Goal: Information Seeking & Learning: Learn about a topic

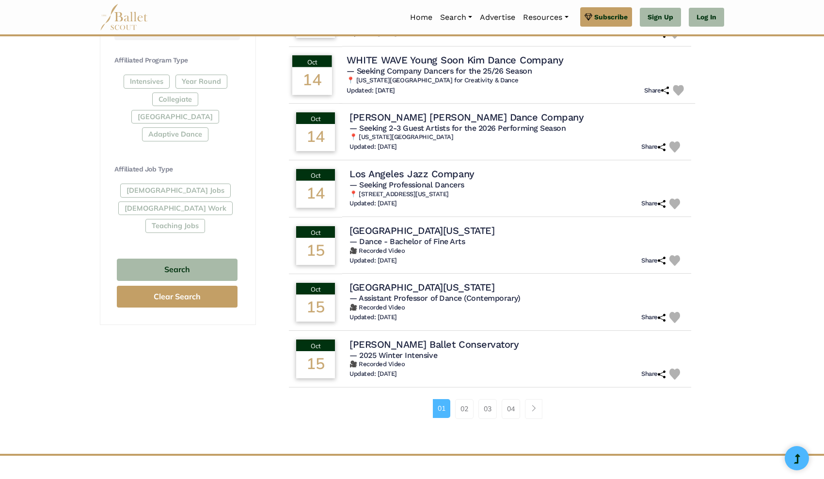
scroll to position [453, 0]
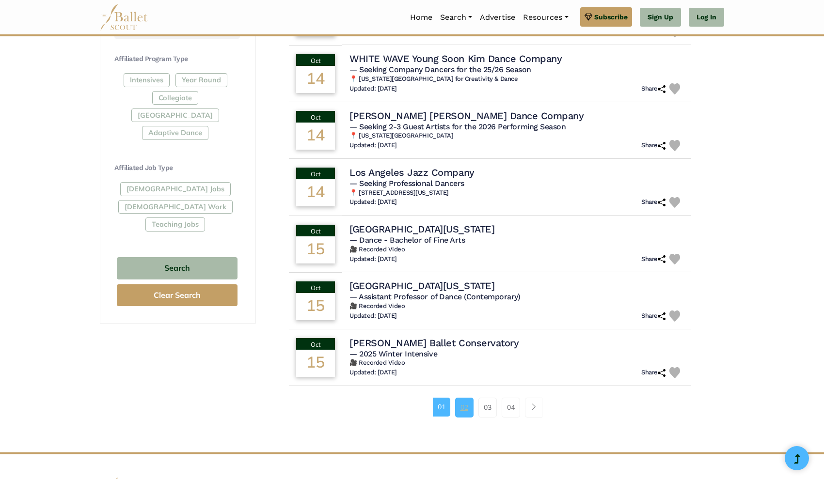
click at [467, 402] on link "02" at bounding box center [464, 407] width 18 height 19
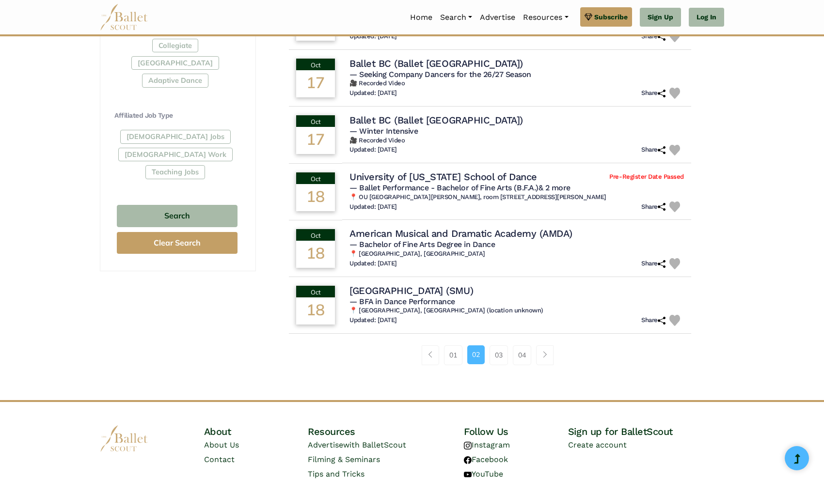
scroll to position [507, 0]
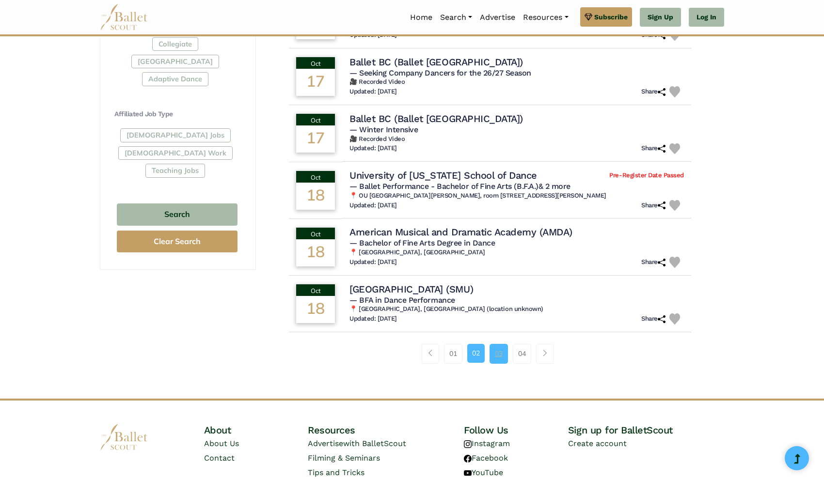
click at [500, 352] on link "03" at bounding box center [498, 353] width 18 height 19
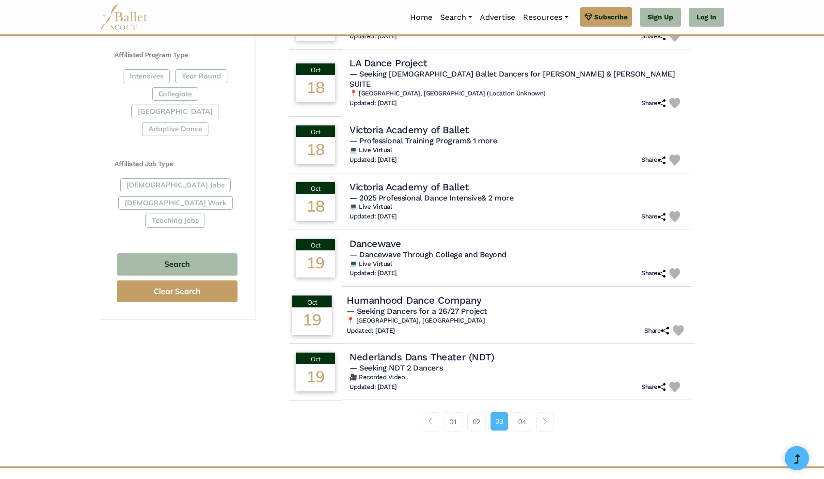
scroll to position [459, 0]
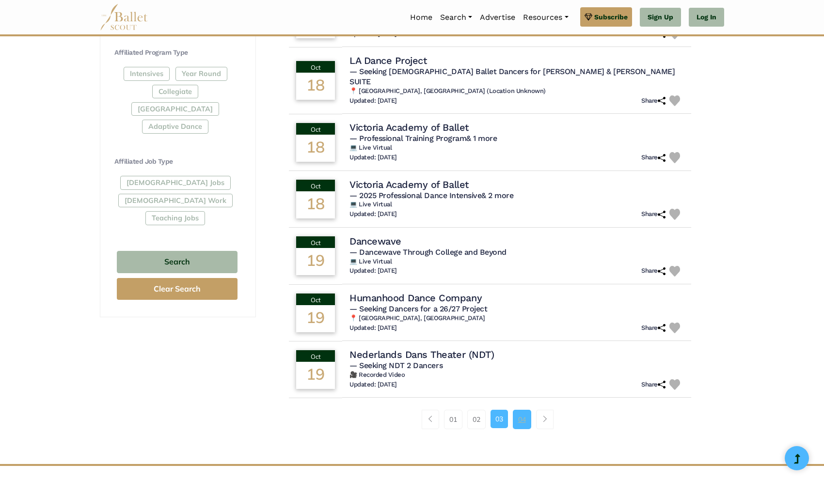
click at [517, 410] on link "04" at bounding box center [522, 419] width 18 height 19
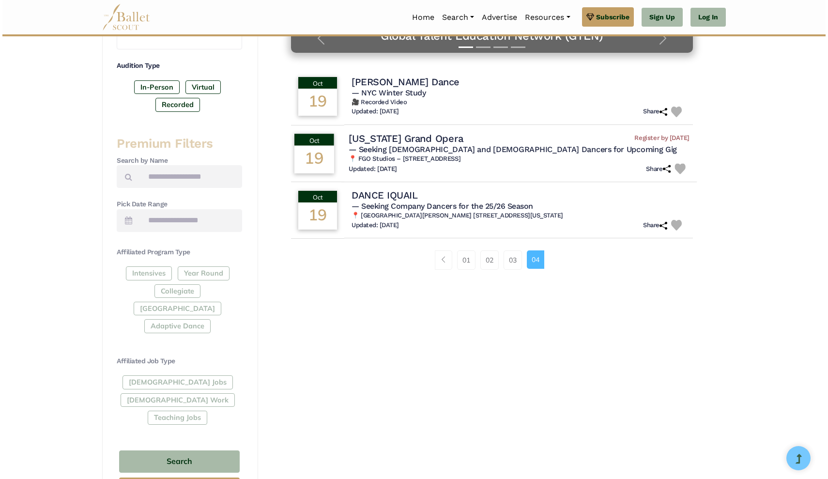
scroll to position [261, 0]
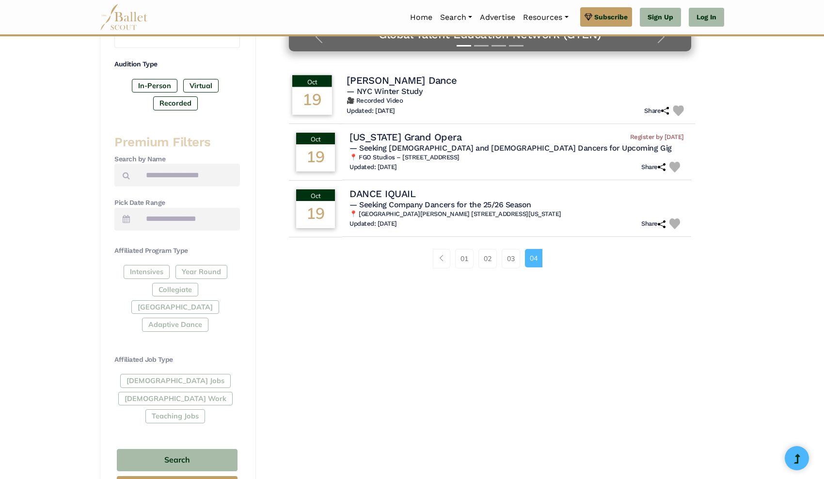
click at [430, 78] on h4 "[PERSON_NAME] Dance" at bounding box center [401, 80] width 110 height 13
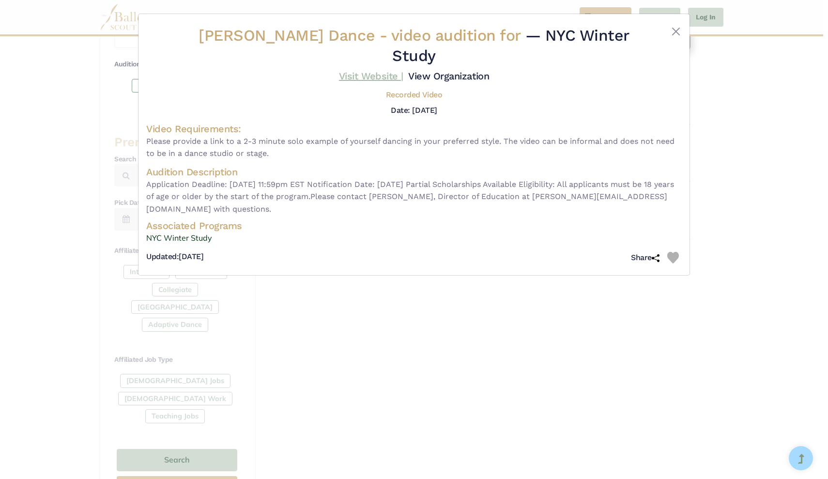
click at [404, 70] on link "Visit Website |" at bounding box center [371, 76] width 64 height 12
